Goal: Information Seeking & Learning: Learn about a topic

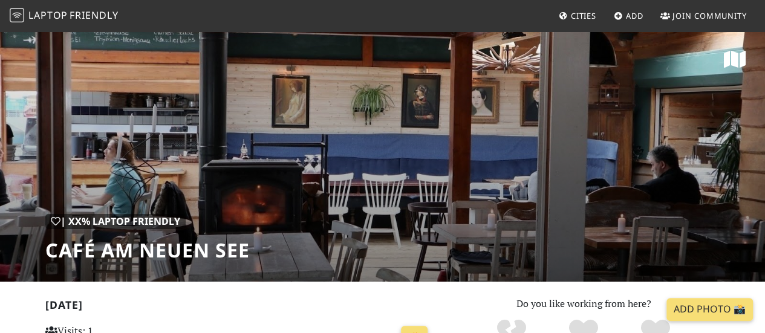
click at [104, 15] on span "Friendly" at bounding box center [94, 14] width 48 height 13
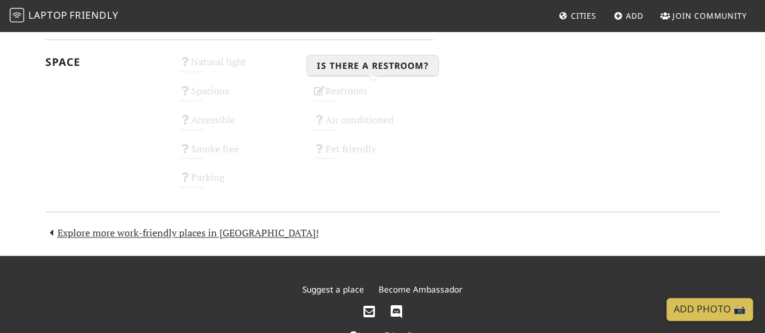
scroll to position [755, 0]
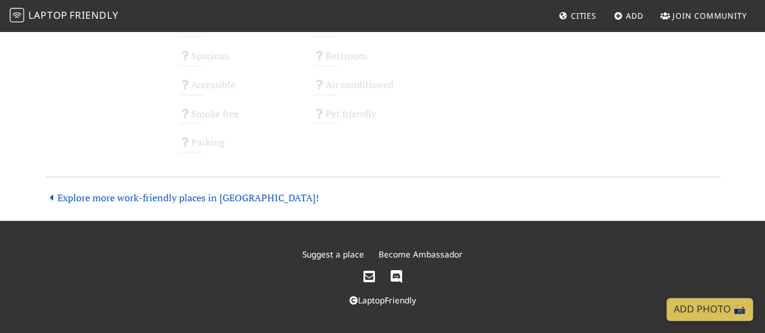
click at [235, 196] on link "Explore more work-friendly places in Berlin!" at bounding box center [181, 197] width 273 height 13
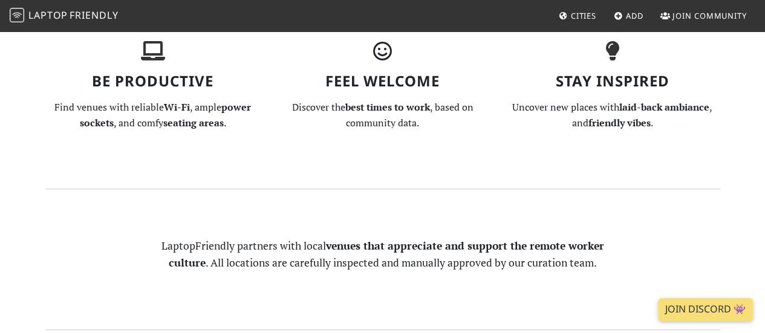
scroll to position [302, 0]
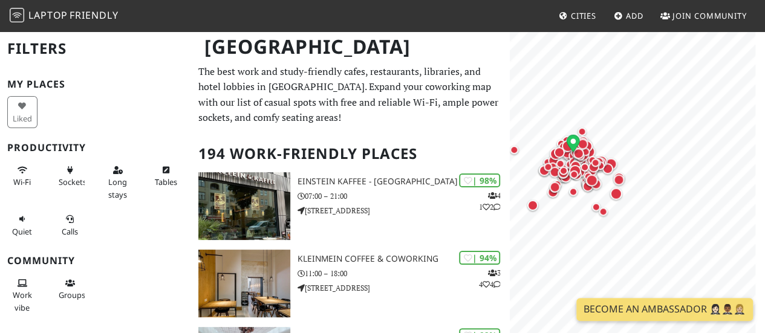
click at [574, 60] on div at bounding box center [637, 60] width 241 height 0
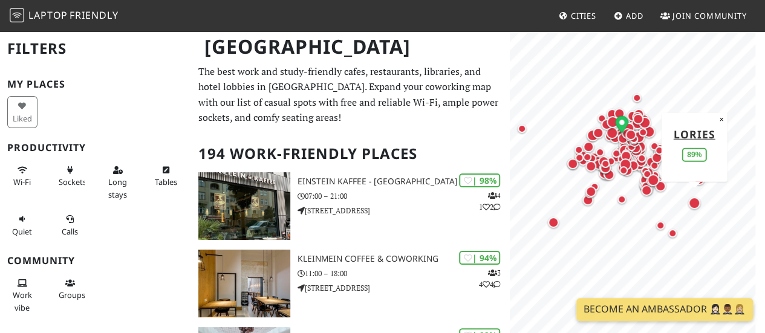
click at [691, 204] on div "Map marker" at bounding box center [694, 203] width 12 height 12
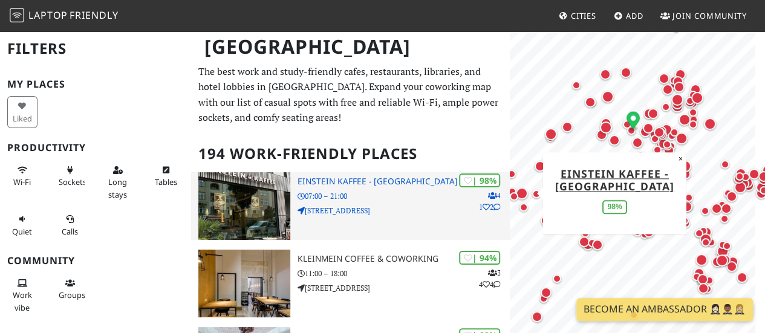
click at [367, 176] on h3 "Einstein Kaffee - [GEOGRAPHIC_DATA]" at bounding box center [403, 181] width 212 height 10
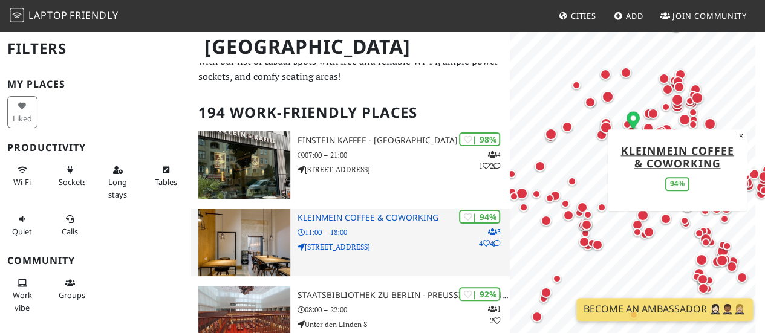
scroll to position [60, 0]
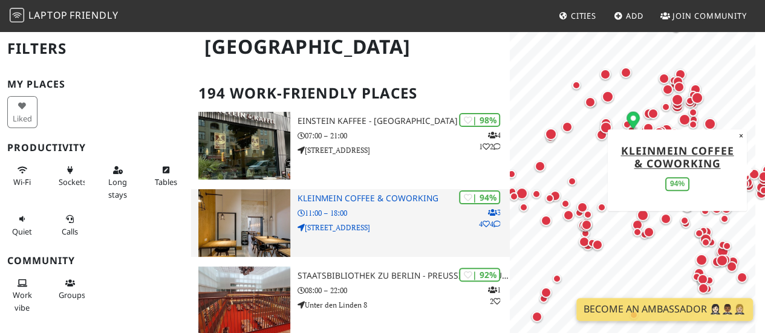
click at [381, 204] on div "| 94% 3 4 4 KleinMein Coffee & Coworking 11:00 – 18:00 Waldeyerstraße 9" at bounding box center [403, 223] width 212 height 68
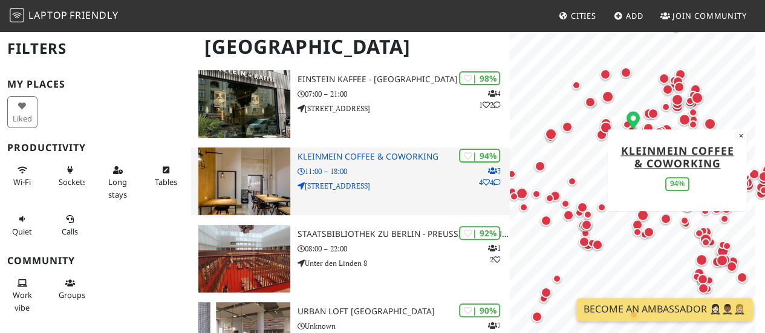
scroll to position [121, 0]
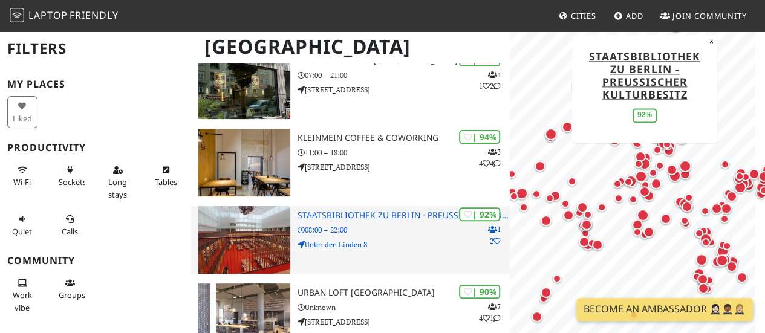
click at [383, 227] on p "08:00 – 22:00" at bounding box center [403, 229] width 212 height 11
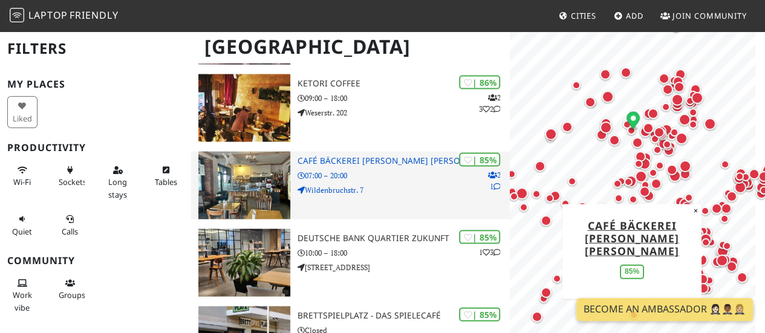
scroll to position [1209, 0]
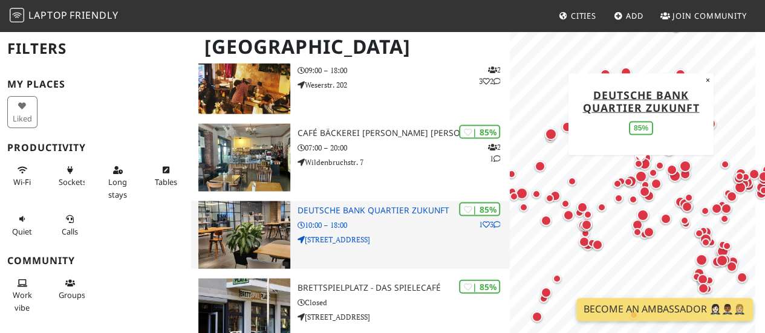
click at [379, 228] on p "10:00 – 18:00" at bounding box center [403, 224] width 212 height 11
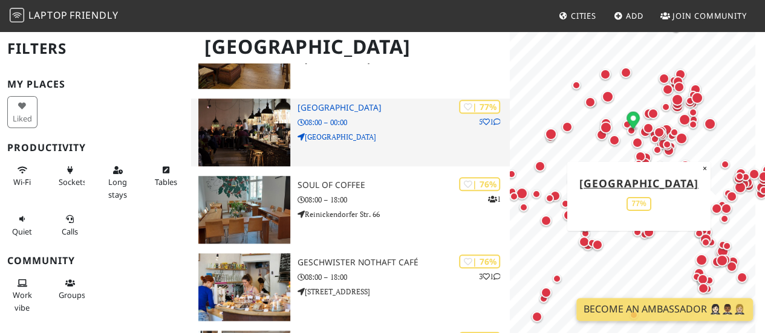
scroll to position [2780, 0]
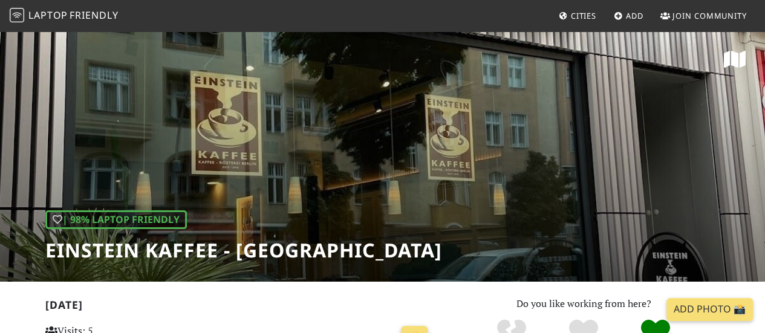
scroll to position [45, 0]
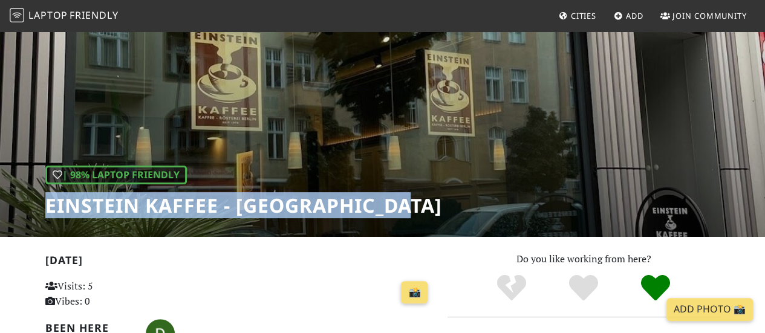
drag, startPoint x: 47, startPoint y: 209, endPoint x: 462, endPoint y: 200, distance: 414.7
click at [462, 200] on div "| 98% Laptop Friendly Einstein Kaffee - [GEOGRAPHIC_DATA]" at bounding box center [382, 110] width 765 height 251
copy h1 "Einstein Kaffee - [GEOGRAPHIC_DATA]"
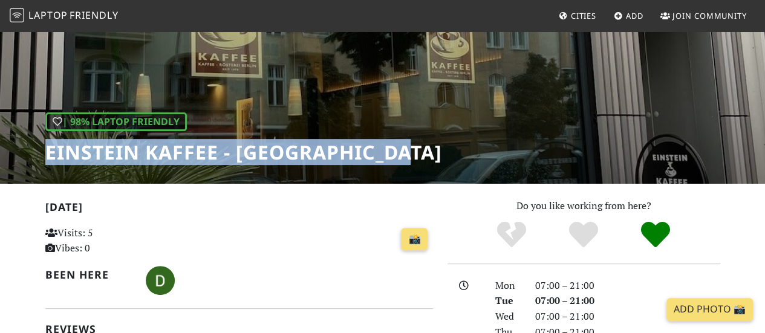
scroll to position [0, 0]
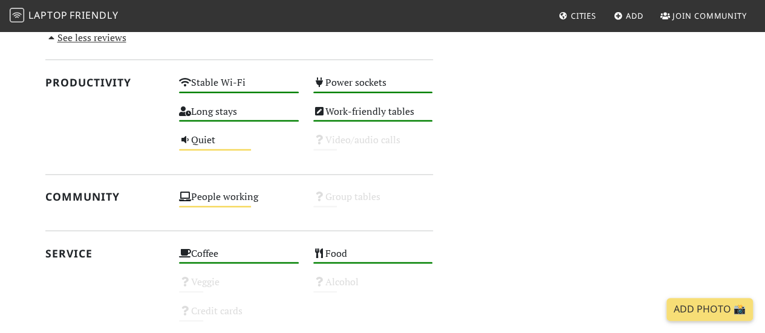
scroll to position [786, 0]
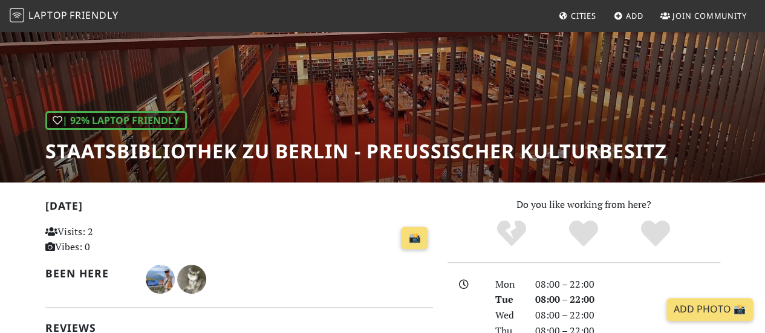
scroll to position [39, 0]
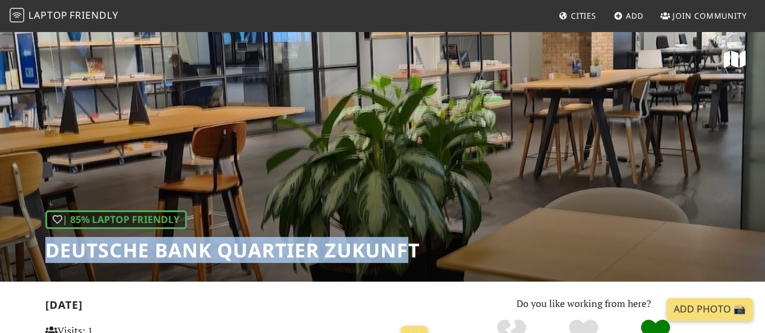
drag, startPoint x: 413, startPoint y: 250, endPoint x: 0, endPoint y: 247, distance: 413.4
click at [0, 247] on div "| 85% Laptop Friendly Deutsche Bank Quartier Zukunft" at bounding box center [382, 155] width 765 height 251
copy h1 "Deutsche Bank Quartier Zukunf"
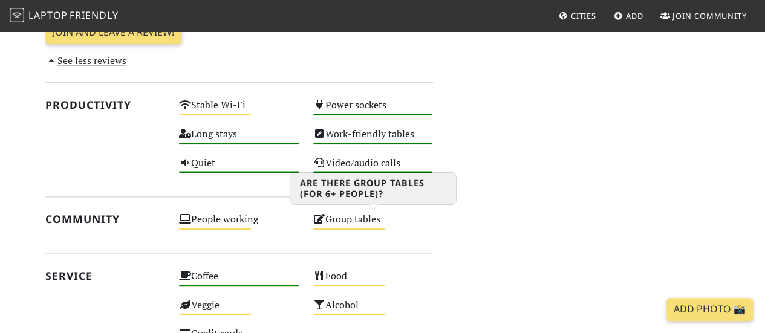
scroll to position [665, 0]
